Goal: Navigation & Orientation: Go to known website

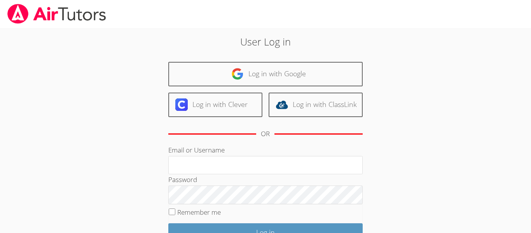
click at [304, 29] on div "User Log in Log in with Google Log in with Clever Log in with ClassLink OR Emai…" at bounding box center [265, 159] width 398 height 263
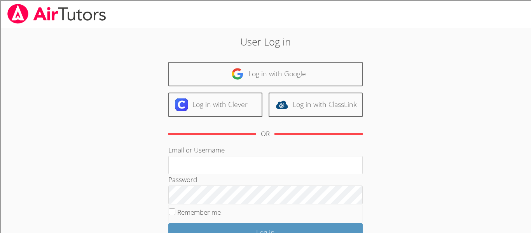
click at [304, 29] on div "User Log in Log in with Google Log in with Clever Log in with ClassLink OR Emai…" at bounding box center [265, 159] width 398 height 263
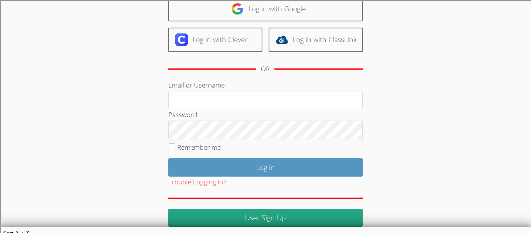
scroll to position [71, 0]
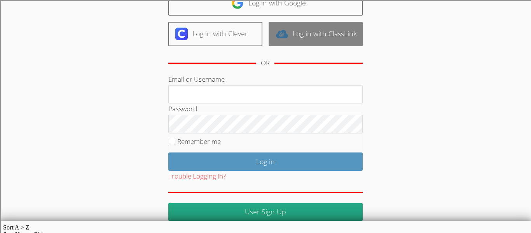
click at [311, 30] on link "Log in with ClassLink" at bounding box center [315, 34] width 94 height 24
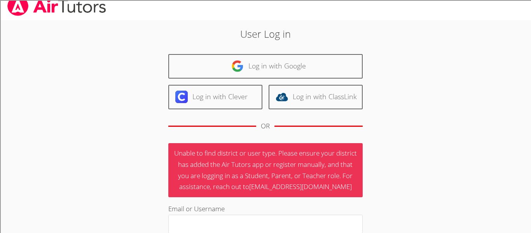
click at [311, 30] on h2 "User Log in" at bounding box center [265, 33] width 287 height 15
